Goal: Information Seeking & Learning: Learn about a topic

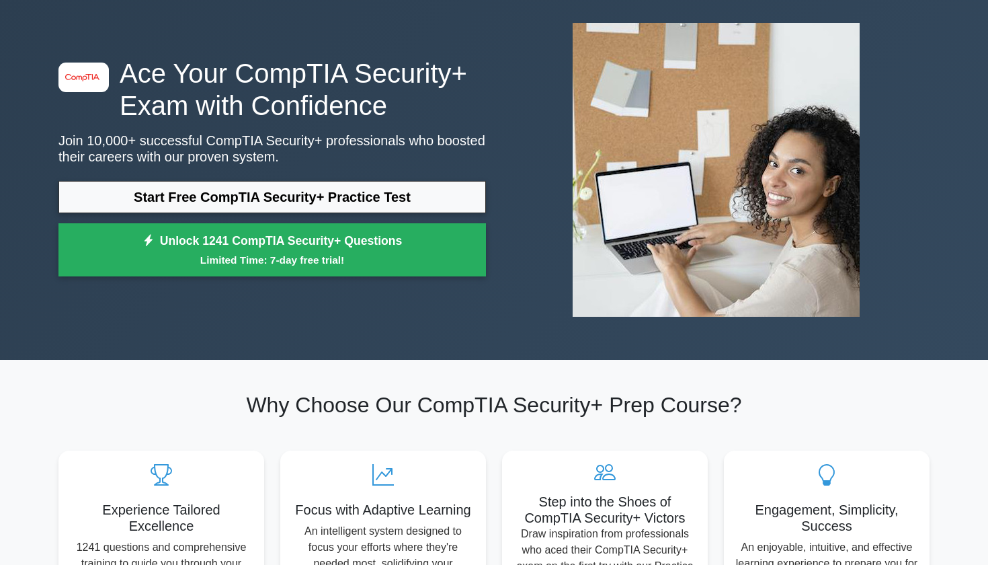
scroll to position [66, 0]
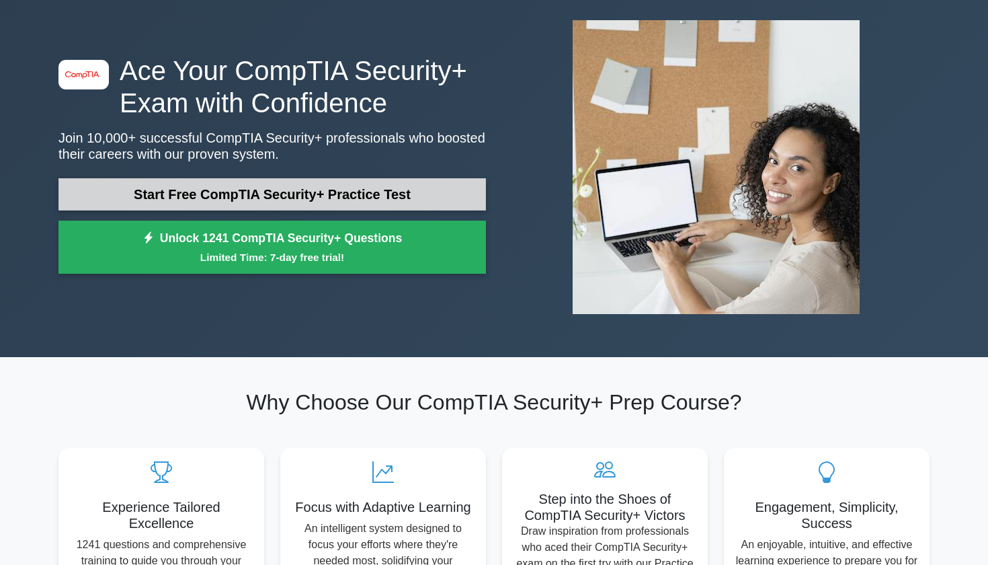
click at [268, 190] on link "Start Free CompTIA Security+ Practice Test" at bounding box center [272, 194] width 428 height 32
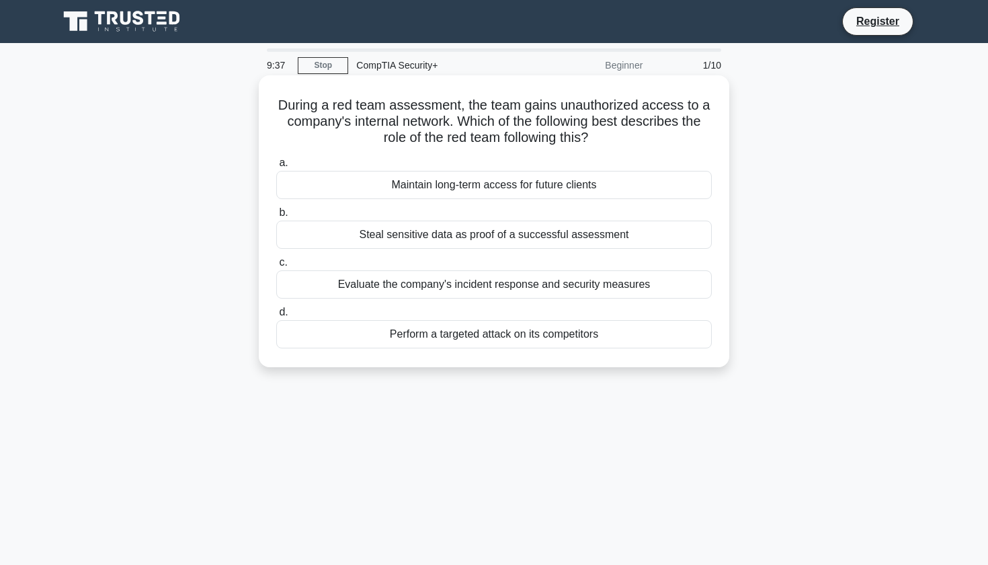
click at [299, 296] on div "Evaluate the company's incident response and security measures" at bounding box center [494, 284] width 436 height 28
click at [276, 267] on input "c. Evaluate the company's incident response and security measures" at bounding box center [276, 262] width 0 height 9
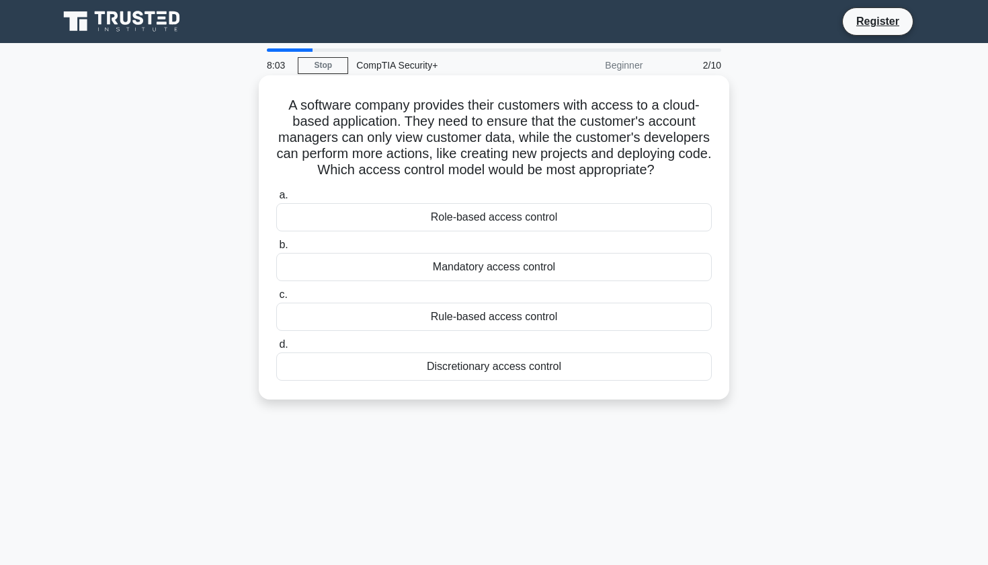
click at [540, 374] on div "Discretionary access control" at bounding box center [494, 366] width 436 height 28
click at [276, 349] on input "d. Discretionary access control" at bounding box center [276, 344] width 0 height 9
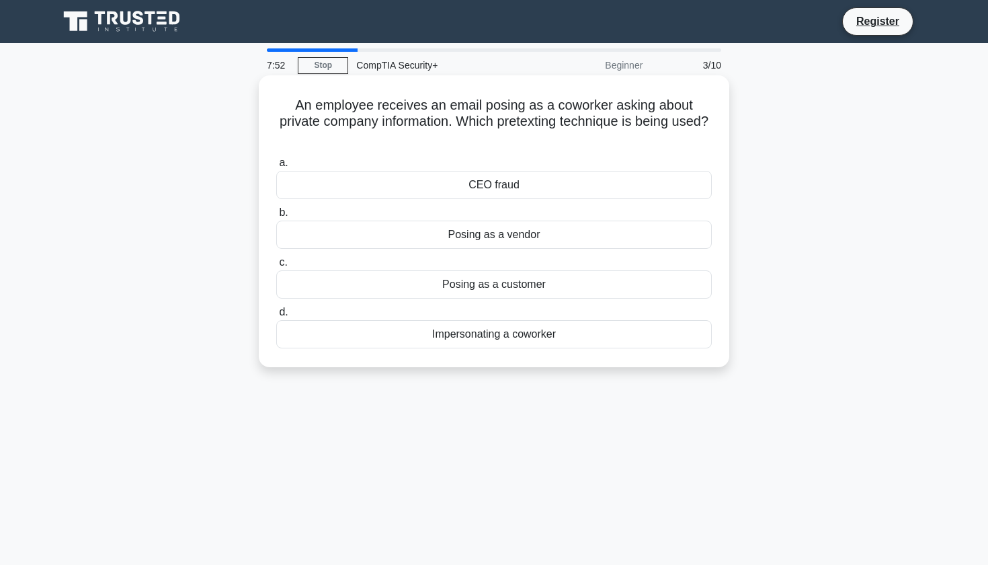
click at [471, 323] on div "Impersonating a coworker" at bounding box center [494, 334] width 436 height 28
click at [276, 317] on input "d. Impersonating a coworker" at bounding box center [276, 312] width 0 height 9
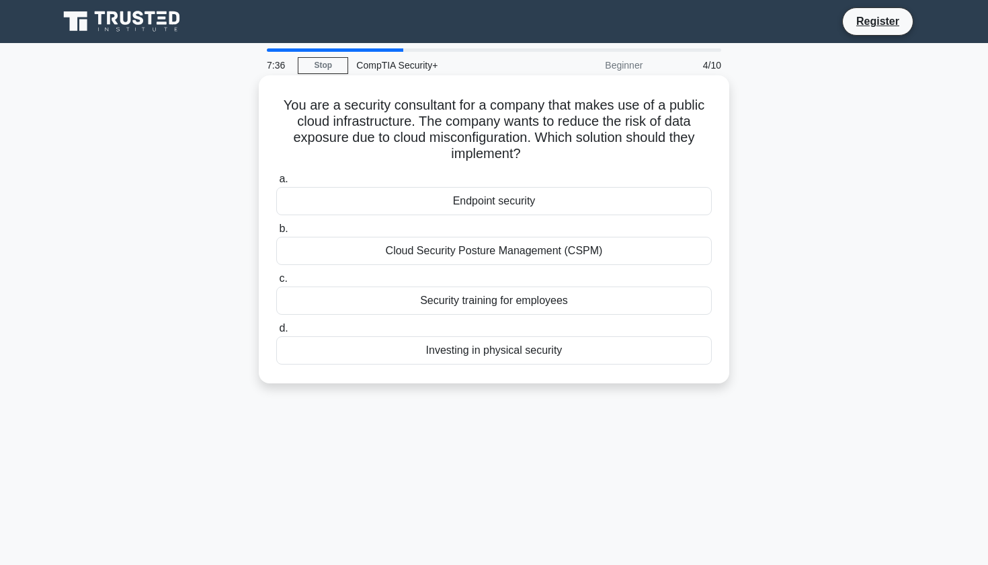
click at [520, 249] on div "Cloud Security Posture Management (CSPM)" at bounding box center [494, 251] width 436 height 28
click at [276, 233] on input "b. Cloud Security Posture Management (CSPM)" at bounding box center [276, 229] width 0 height 9
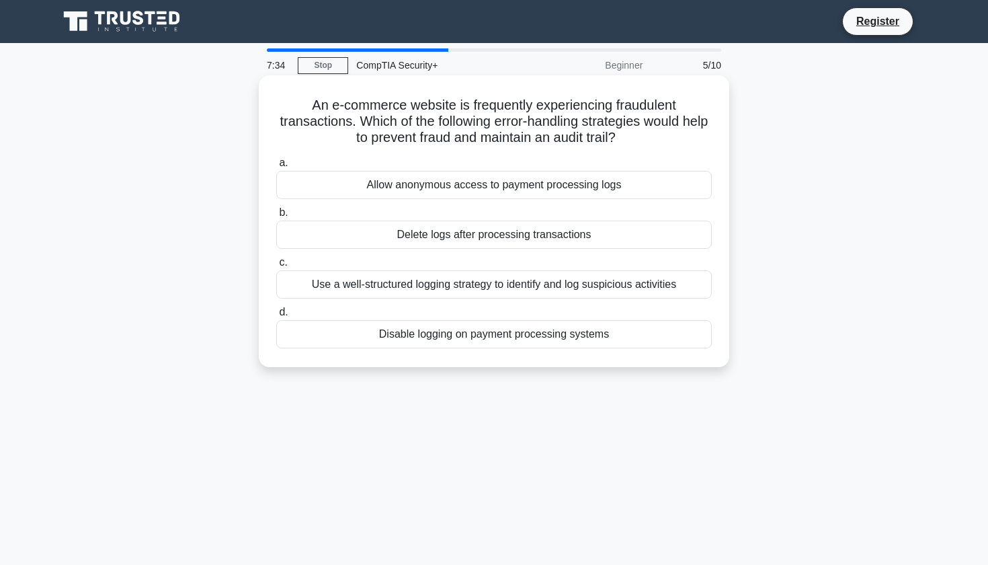
click at [487, 191] on div "Allow anonymous access to payment processing logs" at bounding box center [494, 185] width 436 height 28
click at [276, 167] on input "a. Allow anonymous access to payment processing logs" at bounding box center [276, 163] width 0 height 9
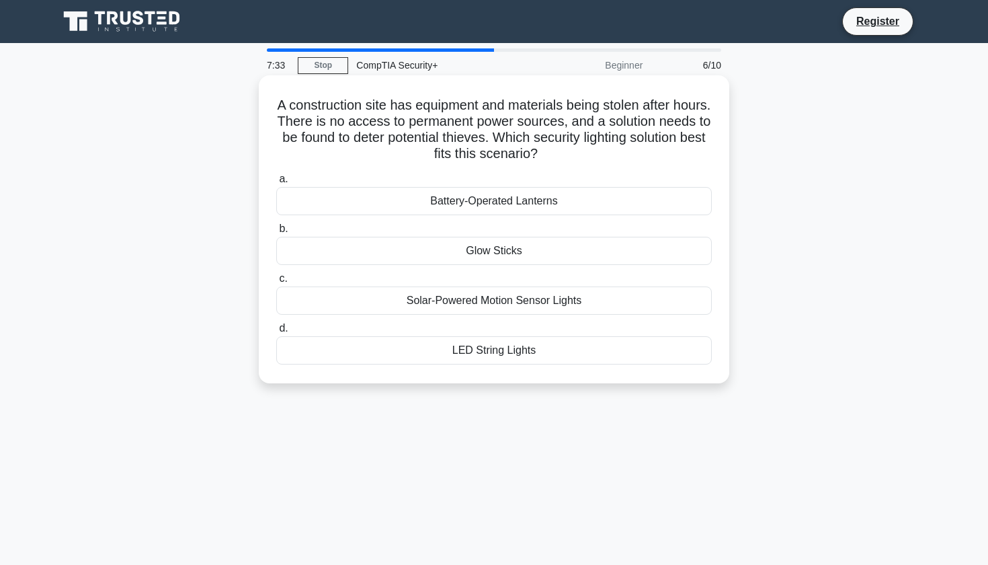
click at [506, 243] on div "Glow Sticks" at bounding box center [494, 251] width 436 height 28
click at [276, 233] on input "b. Glow Sticks" at bounding box center [276, 229] width 0 height 9
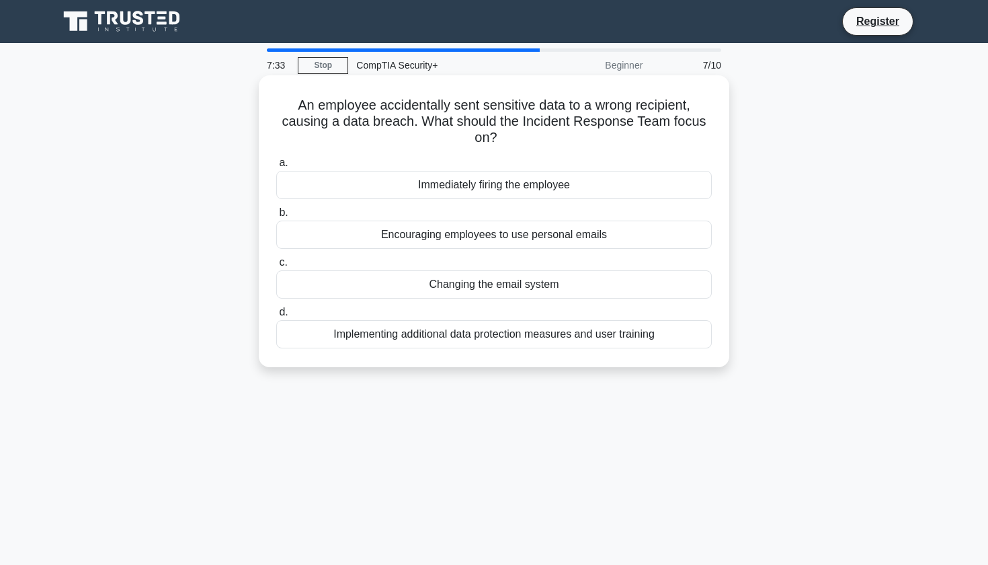
click at [503, 228] on div "Encouraging employees to use personal emails" at bounding box center [494, 235] width 436 height 28
click at [276, 217] on input "b. Encouraging employees to use personal emails" at bounding box center [276, 212] width 0 height 9
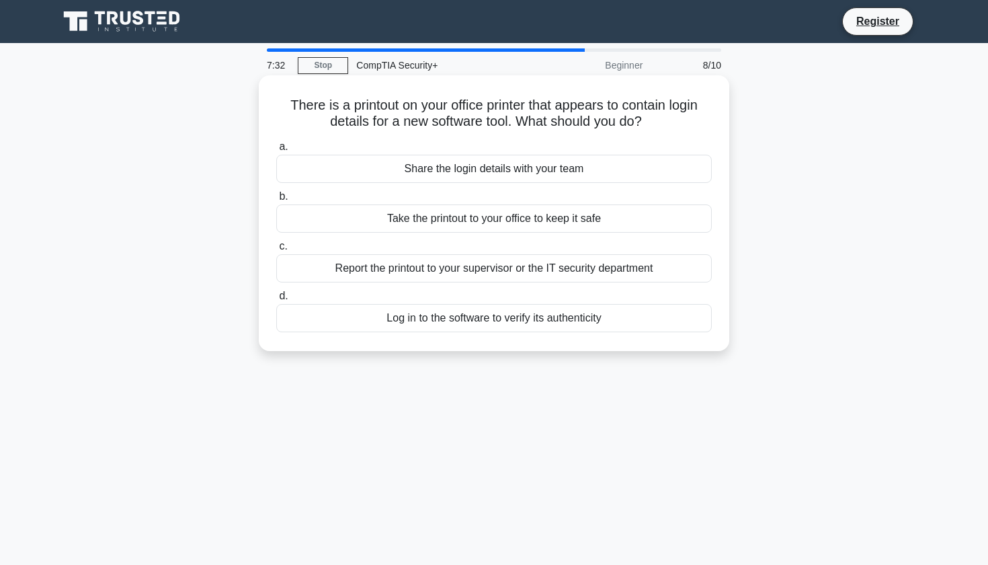
click at [520, 327] on div "Log in to the software to verify its authenticity" at bounding box center [494, 318] width 436 height 28
click at [276, 301] on input "d. Log in to the software to verify its authenticity" at bounding box center [276, 296] width 0 height 9
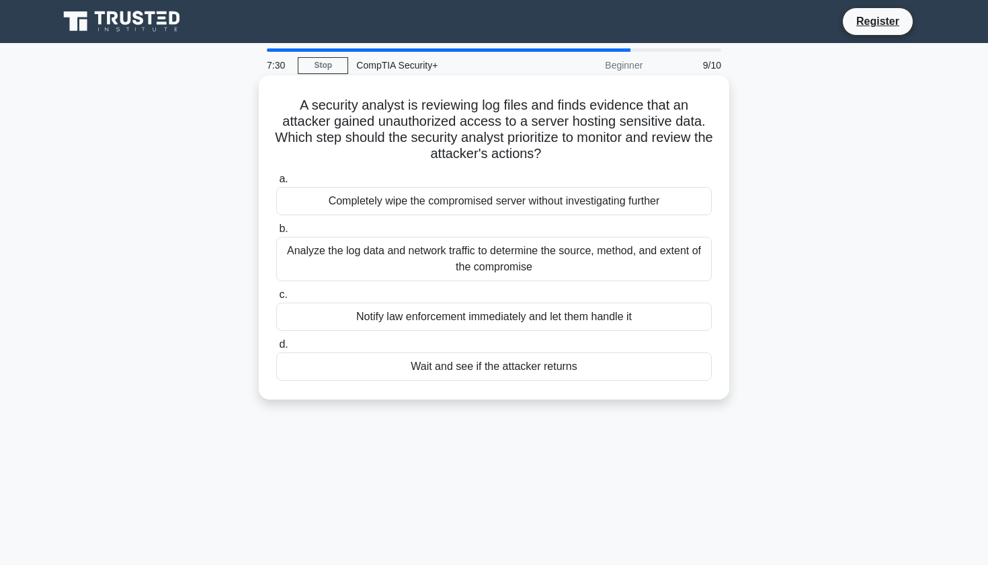
click at [487, 194] on div "Completely wipe the compromised server without investigating further" at bounding box center [494, 201] width 436 height 28
click at [276, 184] on input "a. Completely wipe the compromised server without investigating further" at bounding box center [276, 179] width 0 height 9
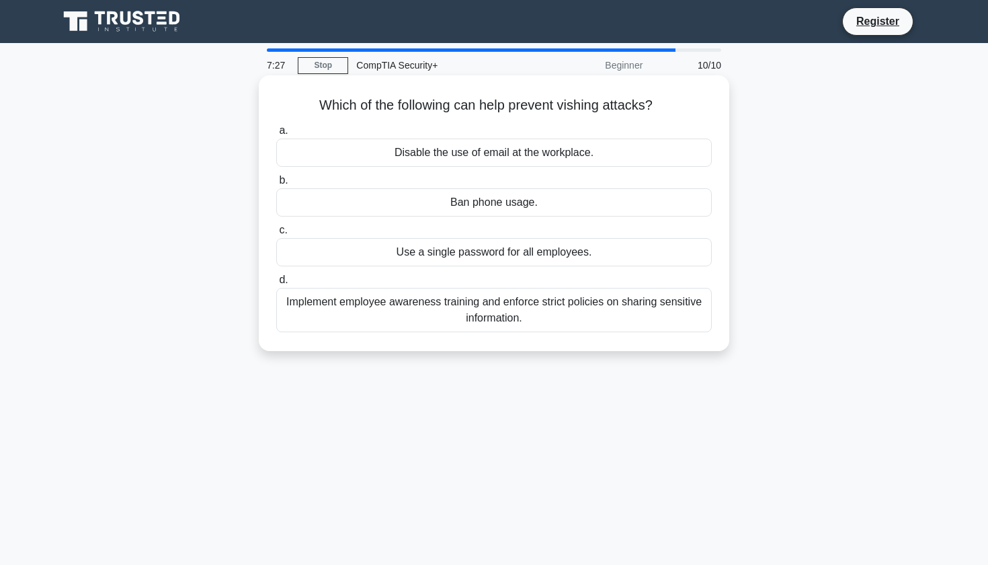
click at [469, 317] on div "Implement employee awareness training and enforce strict policies on sharing se…" at bounding box center [494, 310] width 436 height 44
click at [276, 284] on input "d. Implement employee awareness training and enforce strict policies on sharing…" at bounding box center [276, 280] width 0 height 9
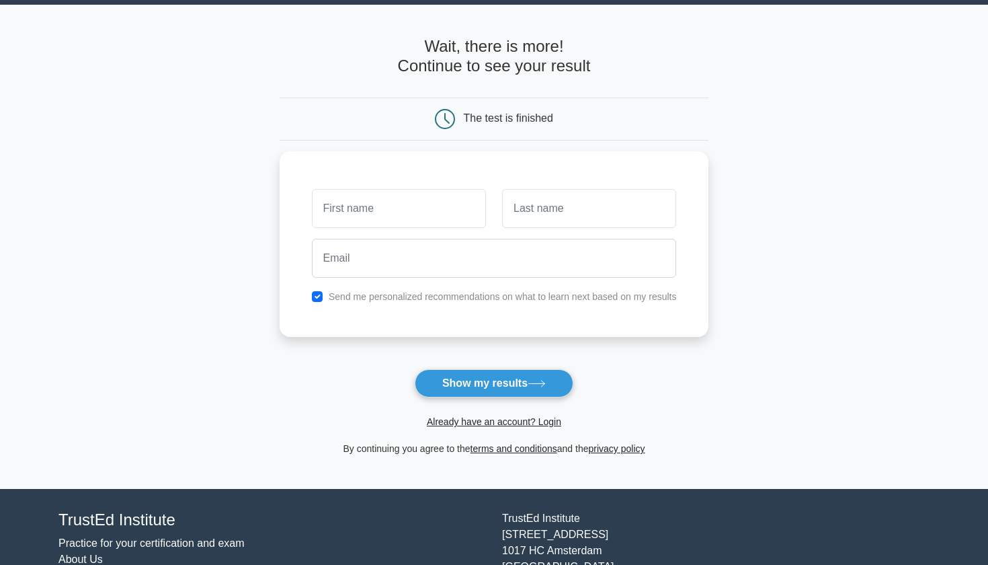
scroll to position [44, 0]
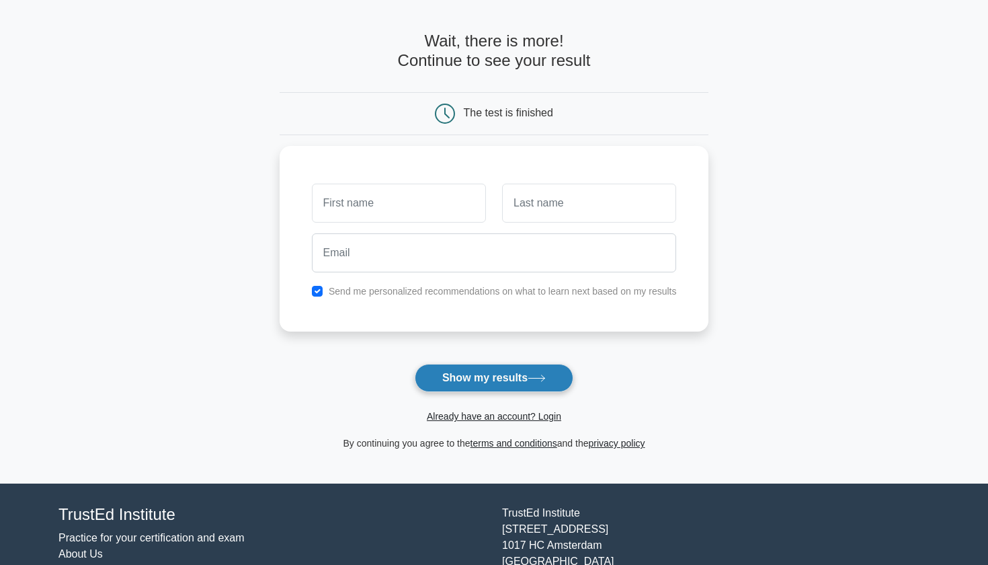
click at [481, 380] on button "Show my results" at bounding box center [494, 378] width 159 height 28
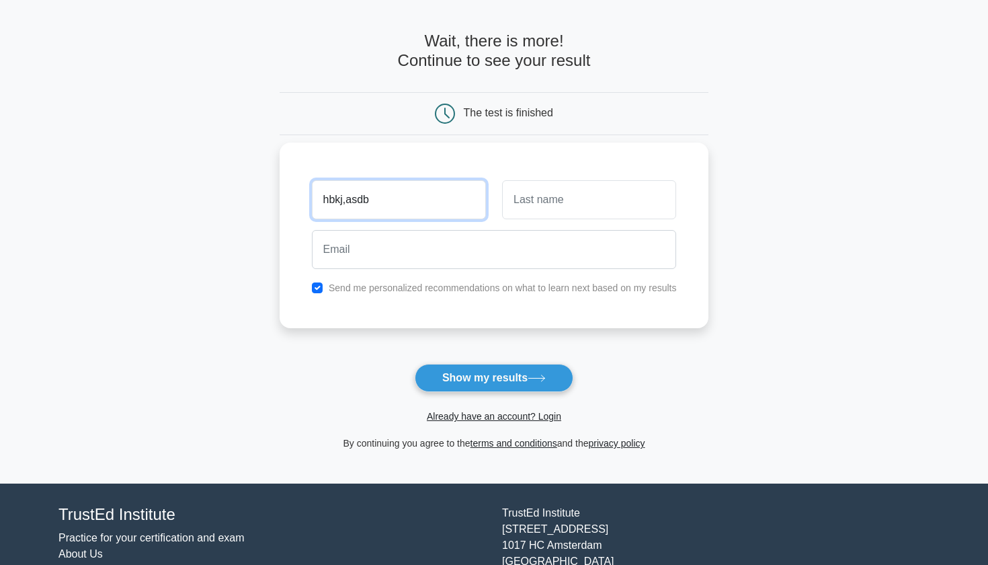
type input "hbkj,asdb"
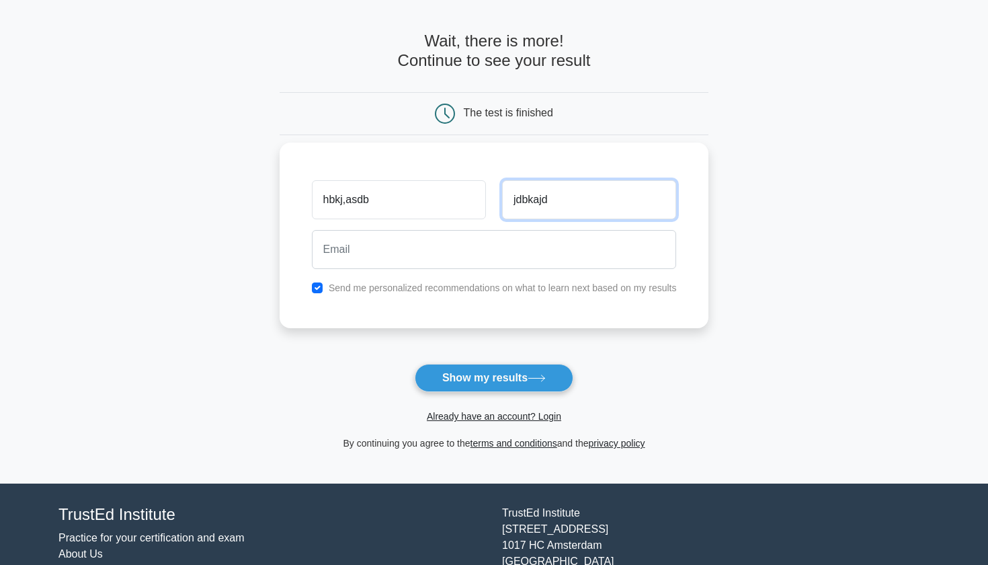
type input "jdbkajd"
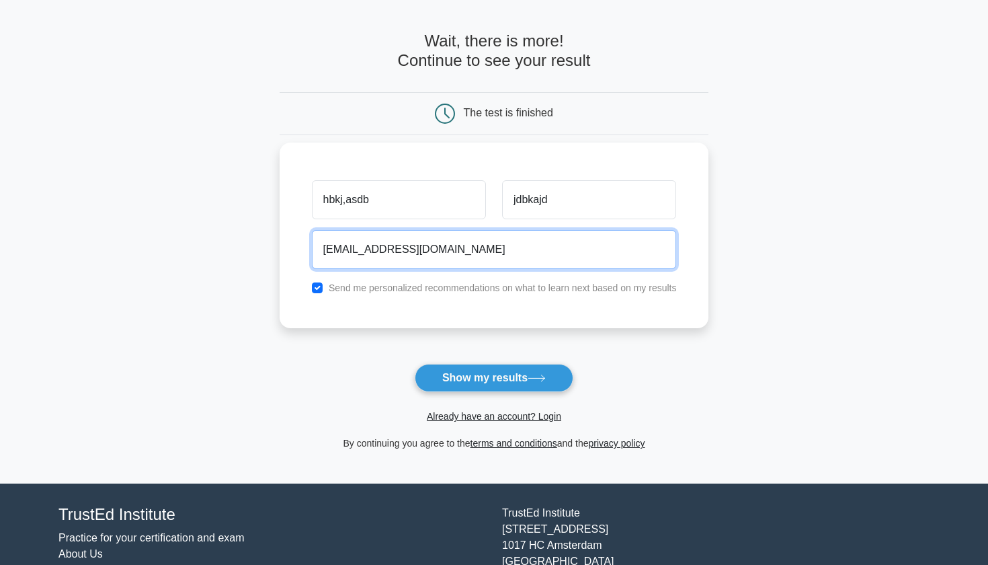
click at [491, 242] on input "kjdkfbabfai83@gmail.com" at bounding box center [494, 249] width 365 height 39
type input "kjdkfbabfai83@gmail.com"
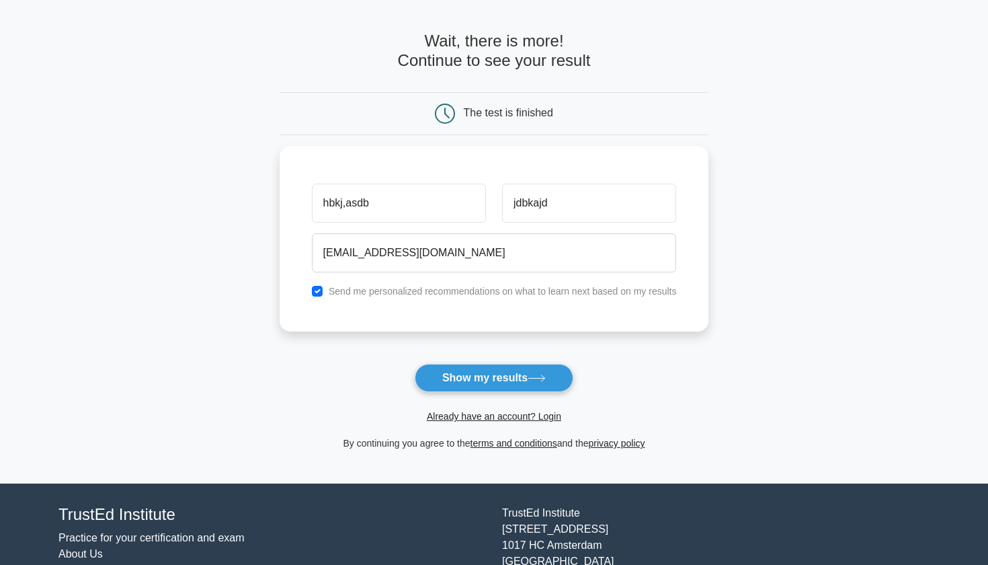
click at [469, 377] on button "Show my results" at bounding box center [494, 378] width 159 height 28
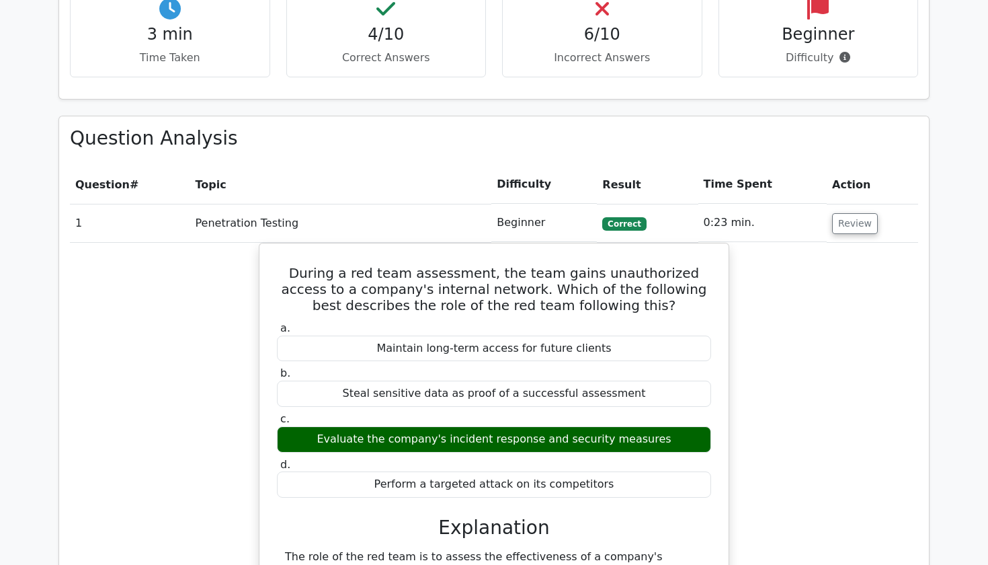
scroll to position [969, 0]
